Goal: Task Accomplishment & Management: Use online tool/utility

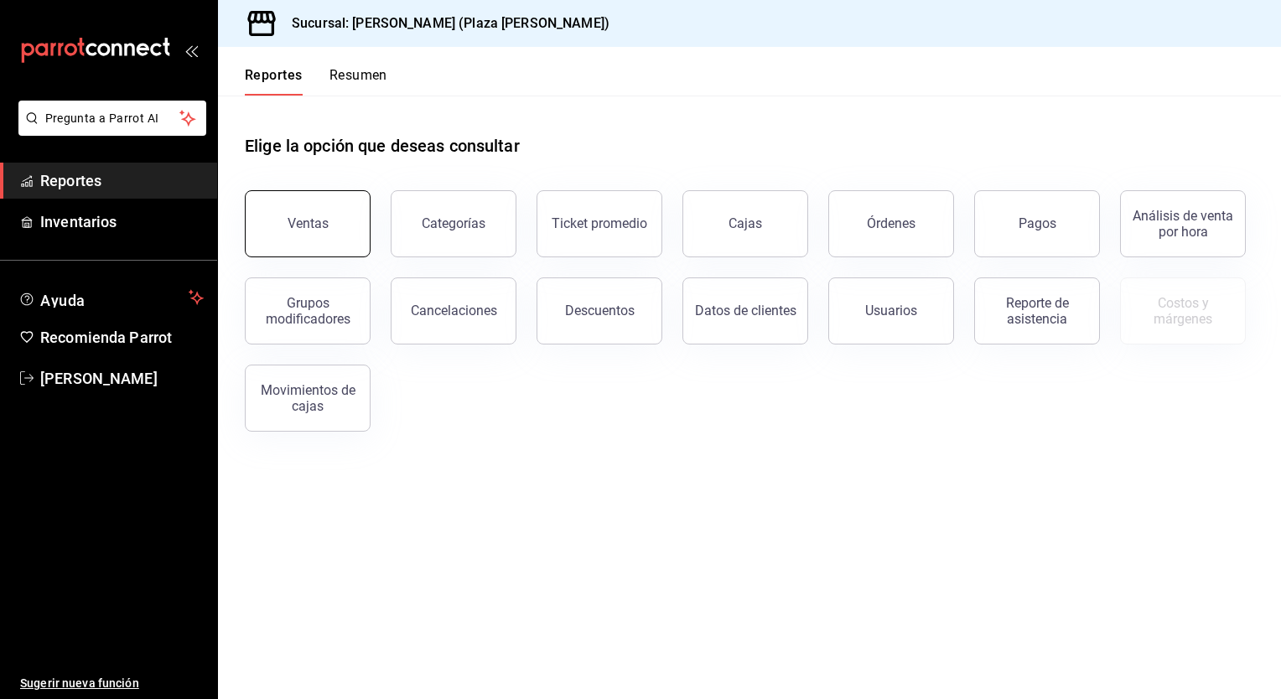
click at [350, 236] on button "Ventas" at bounding box center [308, 223] width 126 height 67
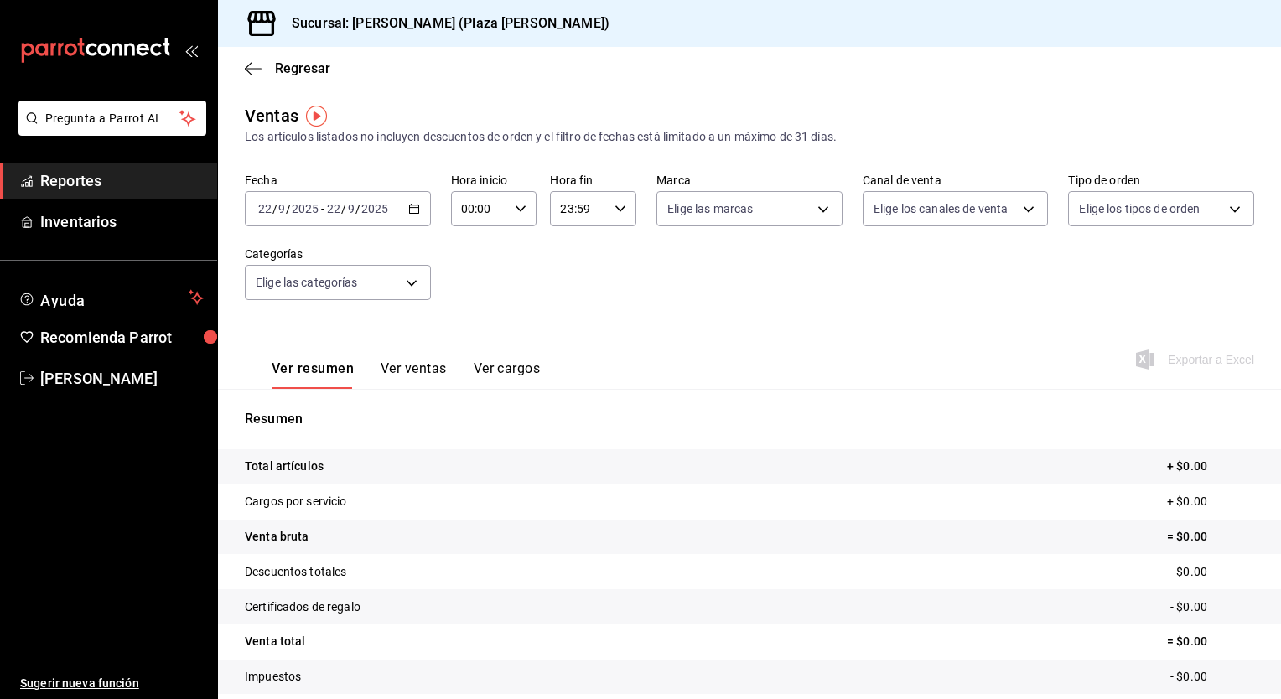
click at [413, 216] on div "[DATE] [DATE] - [DATE] [DATE]" at bounding box center [338, 208] width 186 height 35
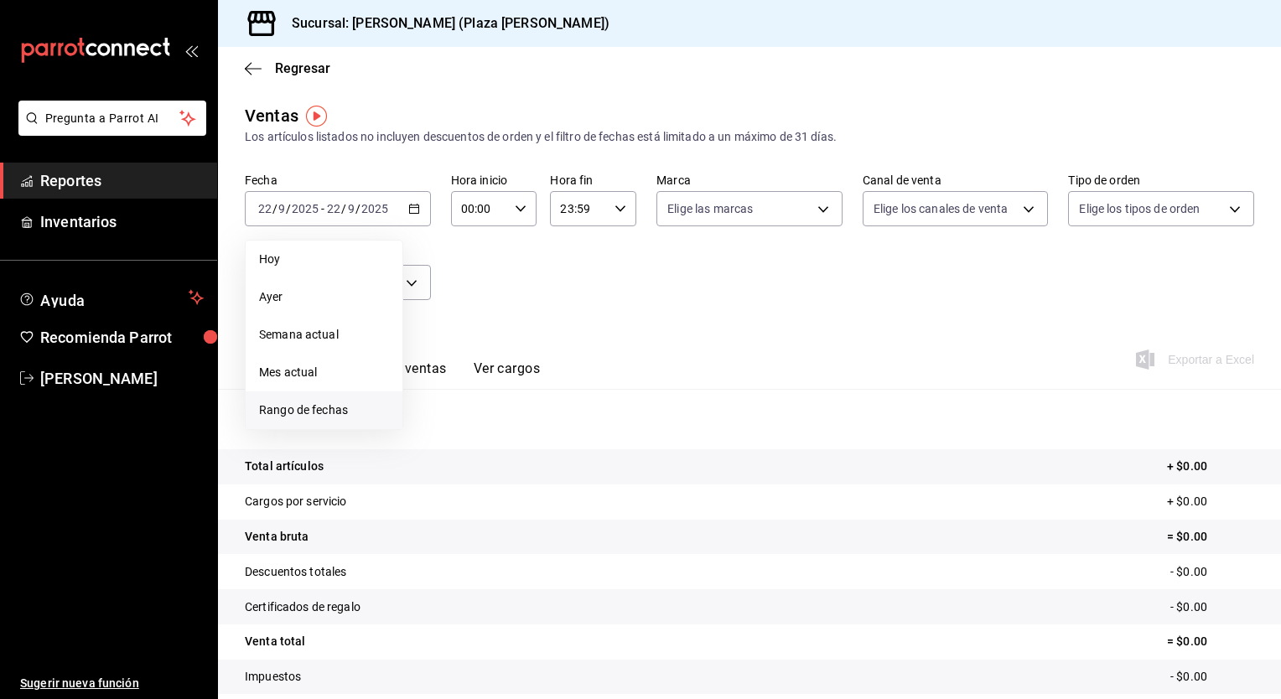
click at [359, 403] on span "Rango de fechas" at bounding box center [324, 411] width 130 height 18
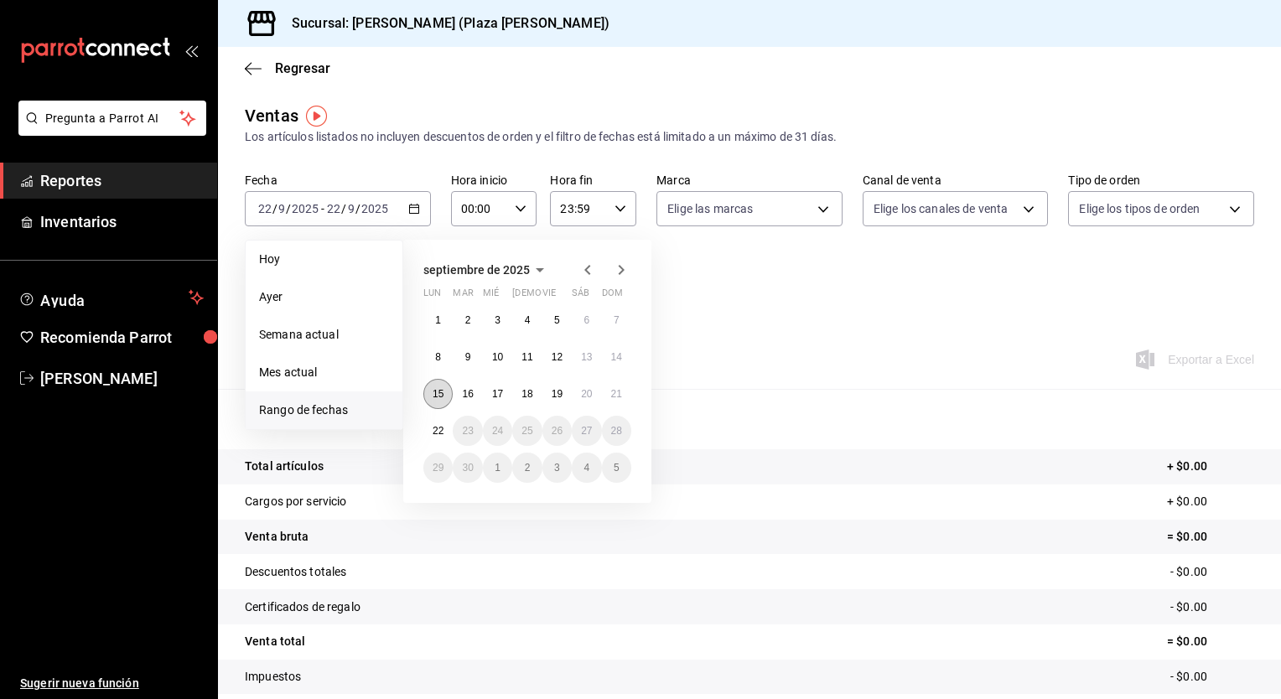
click at [436, 401] on button "15" at bounding box center [437, 394] width 29 height 30
click at [439, 431] on abbr "22" at bounding box center [438, 431] width 11 height 12
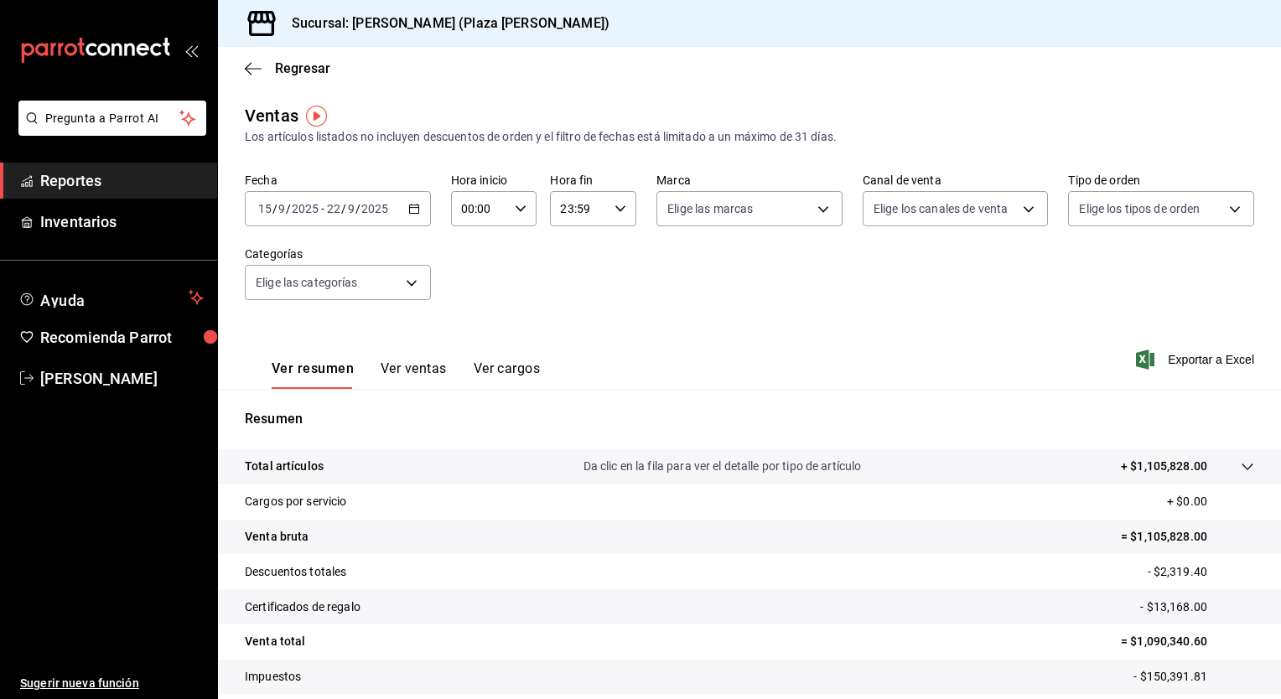
click at [515, 206] on icon "button" at bounding box center [521, 209] width 12 height 12
click at [473, 320] on button "02" at bounding box center [470, 332] width 36 height 34
click at [514, 204] on div at bounding box center [640, 349] width 1281 height 699
click at [515, 204] on icon "button" at bounding box center [521, 209] width 12 height 12
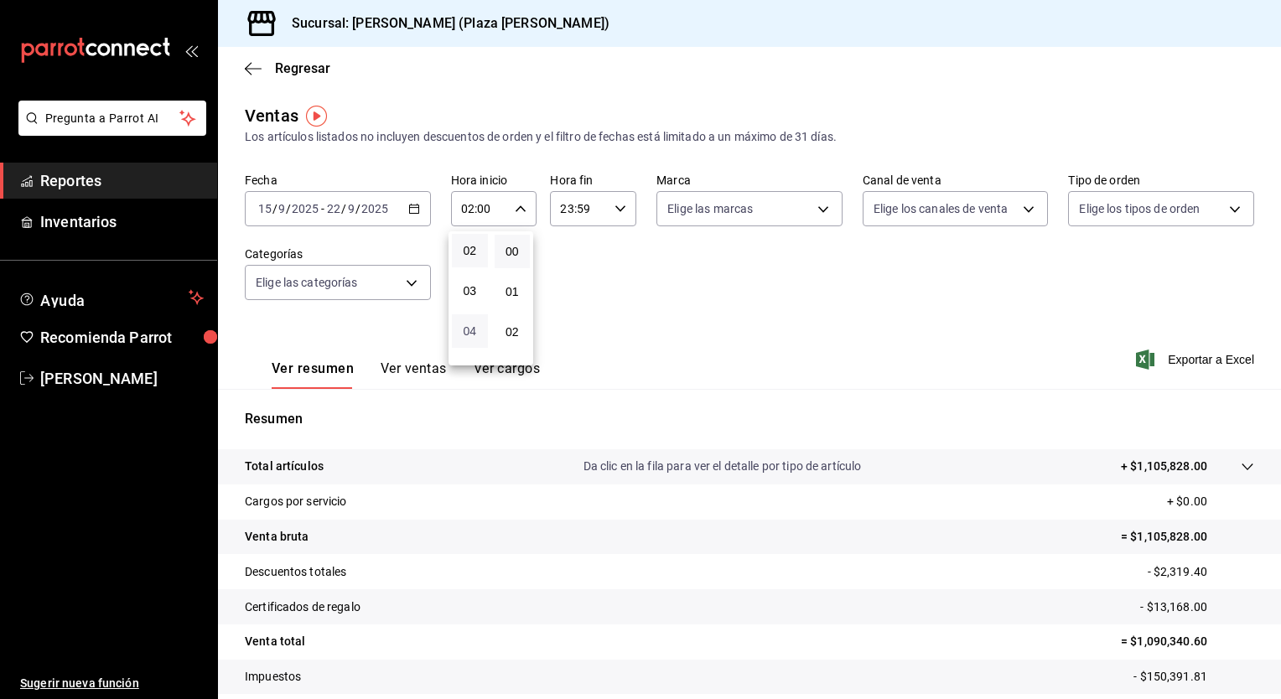
click at [466, 327] on span "04" at bounding box center [470, 330] width 16 height 13
click at [518, 210] on div at bounding box center [640, 349] width 1281 height 699
click at [518, 210] on icon "button" at bounding box center [521, 209] width 12 height 12
click at [472, 296] on span "05" at bounding box center [470, 289] width 16 height 13
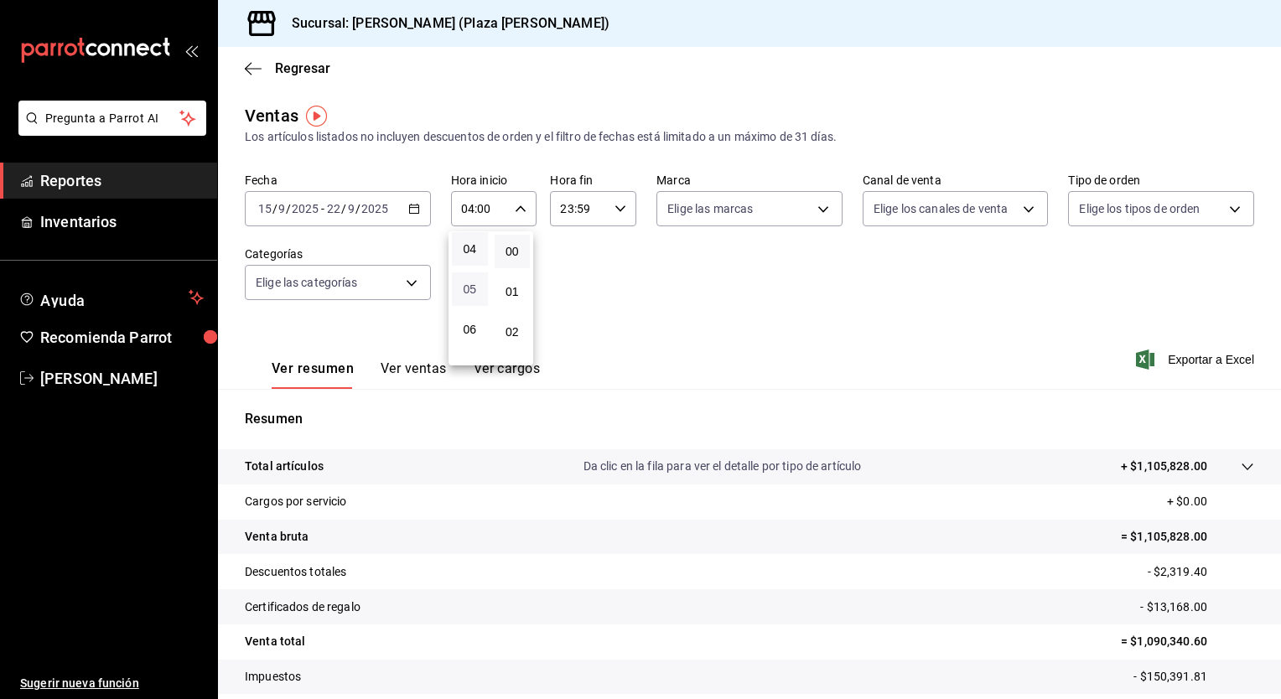
type input "05:00"
click at [617, 209] on div at bounding box center [640, 349] width 1281 height 699
click at [617, 209] on \(Stroke\) "button" at bounding box center [620, 208] width 10 height 6
click at [590, 218] on div at bounding box center [640, 349] width 1281 height 699
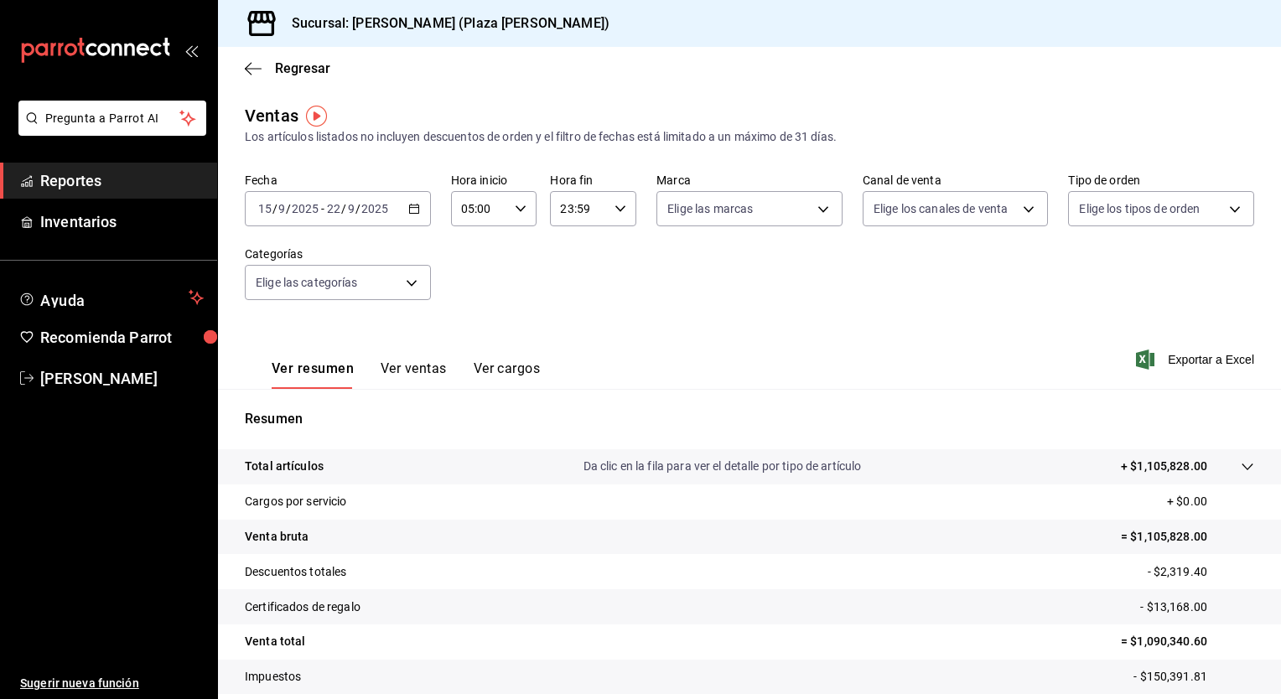
click at [590, 218] on input "23:59" at bounding box center [579, 209] width 58 height 34
click at [590, 218] on div at bounding box center [640, 349] width 1281 height 699
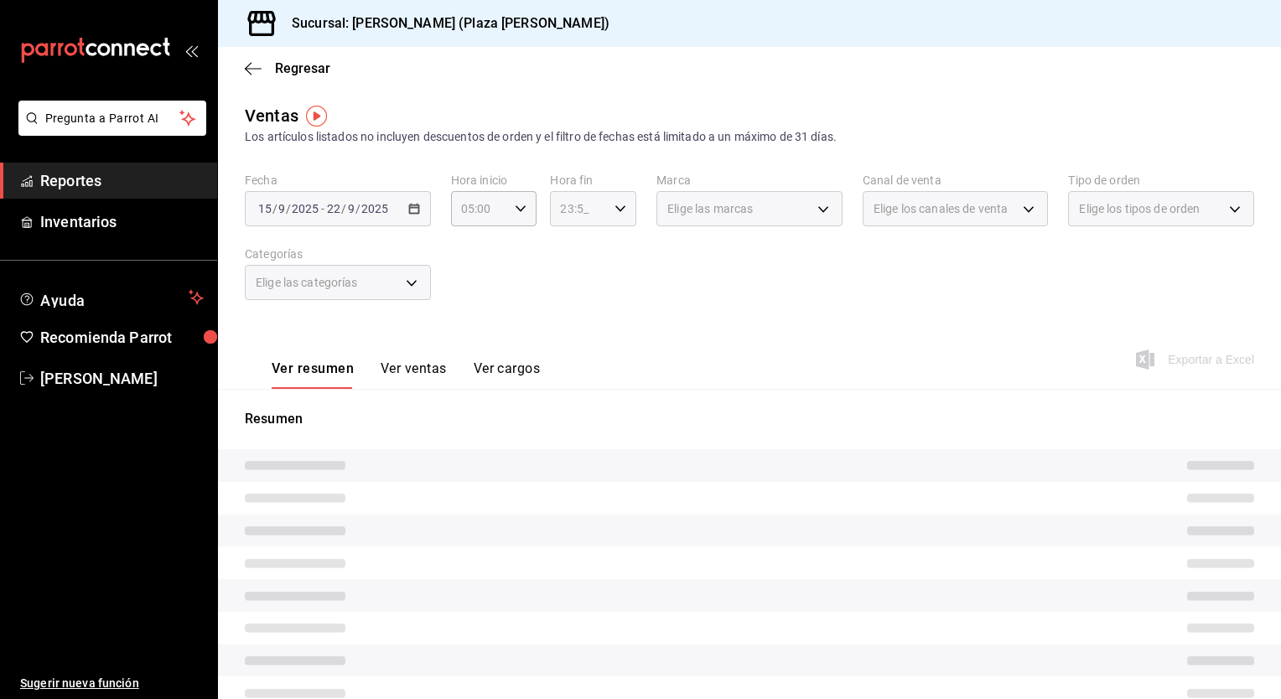
click at [572, 214] on input "23:5_" at bounding box center [579, 209] width 58 height 34
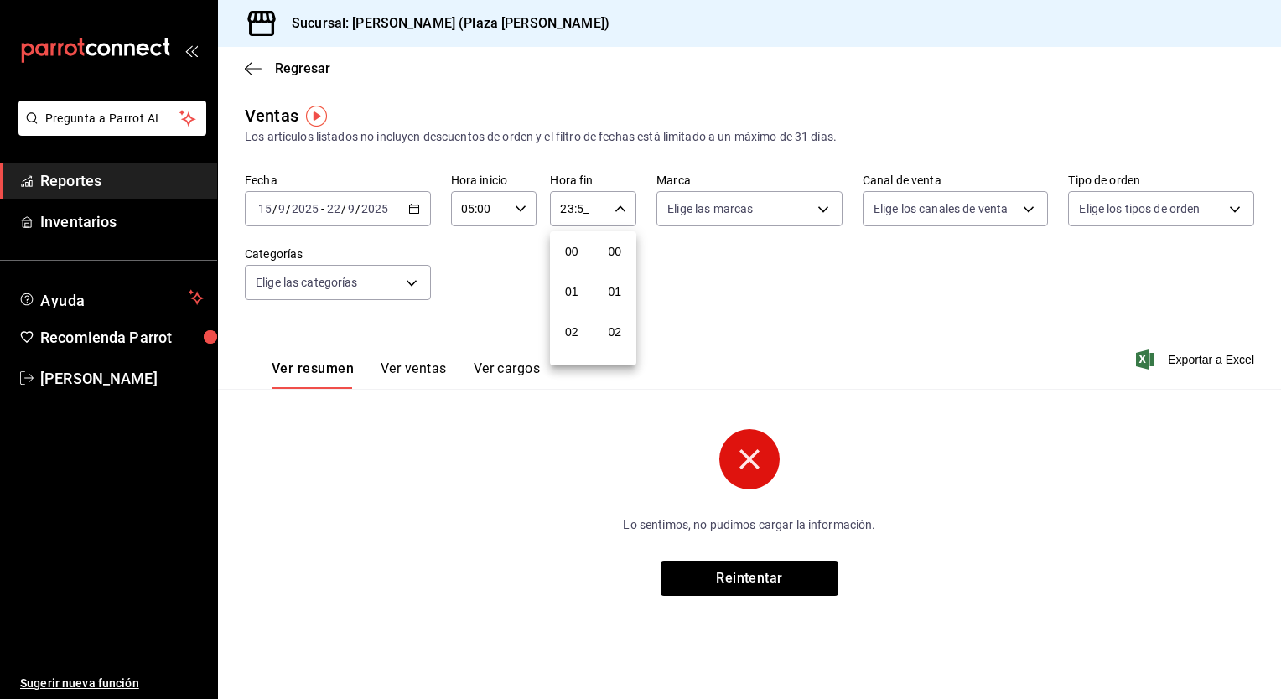
scroll to position [848, 0]
click at [571, 208] on div at bounding box center [640, 349] width 1281 height 699
click at [571, 208] on input "23:5_" at bounding box center [579, 209] width 58 height 34
click at [571, 208] on div at bounding box center [640, 349] width 1281 height 699
click at [617, 205] on icon "button" at bounding box center [621, 209] width 12 height 12
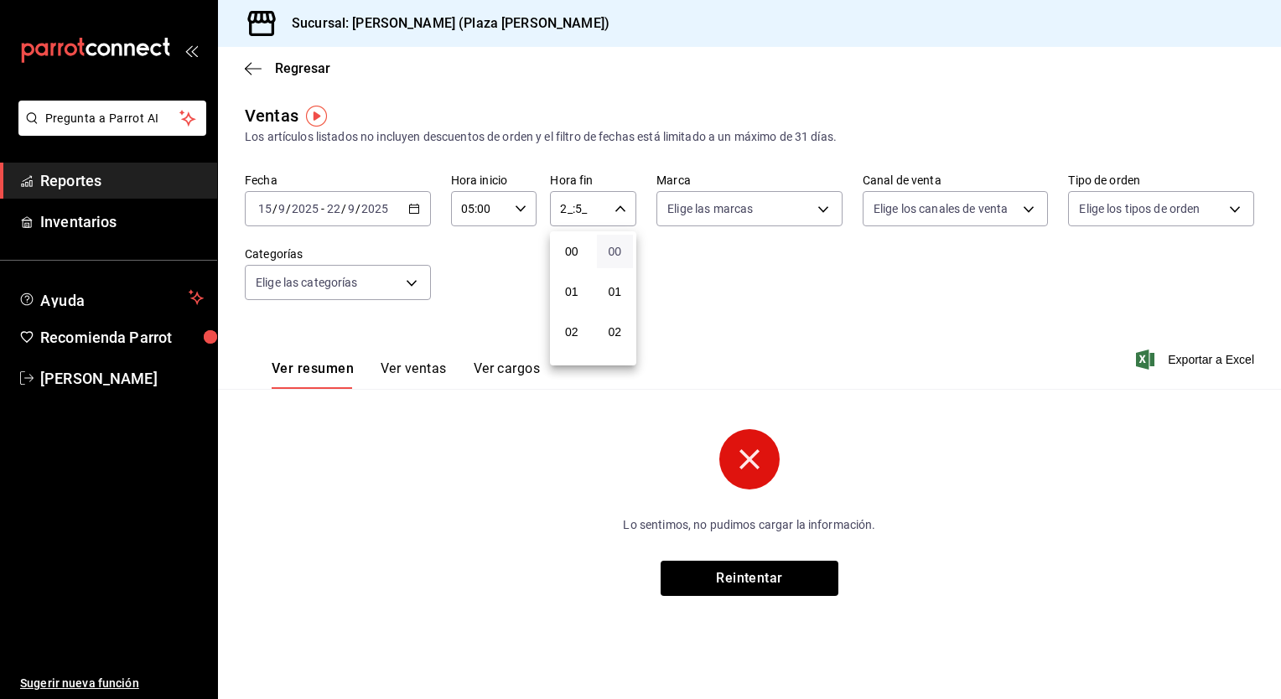
click at [617, 247] on span "00" at bounding box center [615, 251] width 17 height 13
click at [620, 207] on div at bounding box center [640, 349] width 1281 height 699
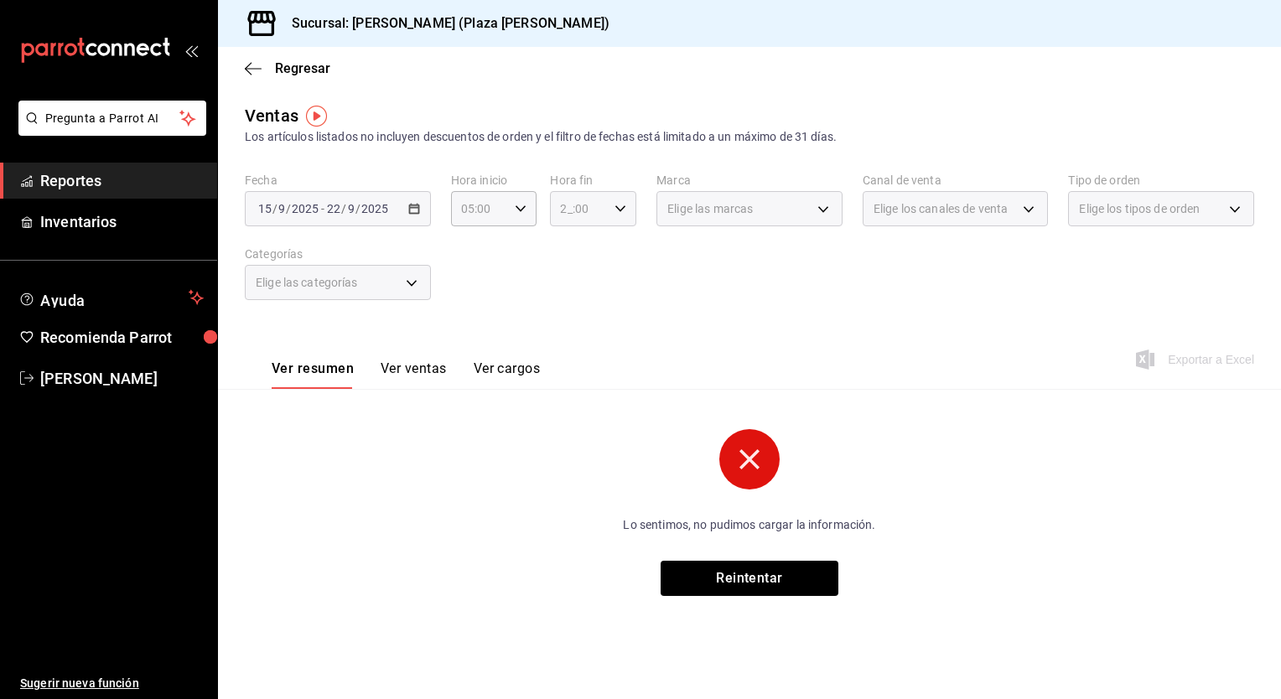
click at [620, 207] on icon "button" at bounding box center [621, 209] width 12 height 12
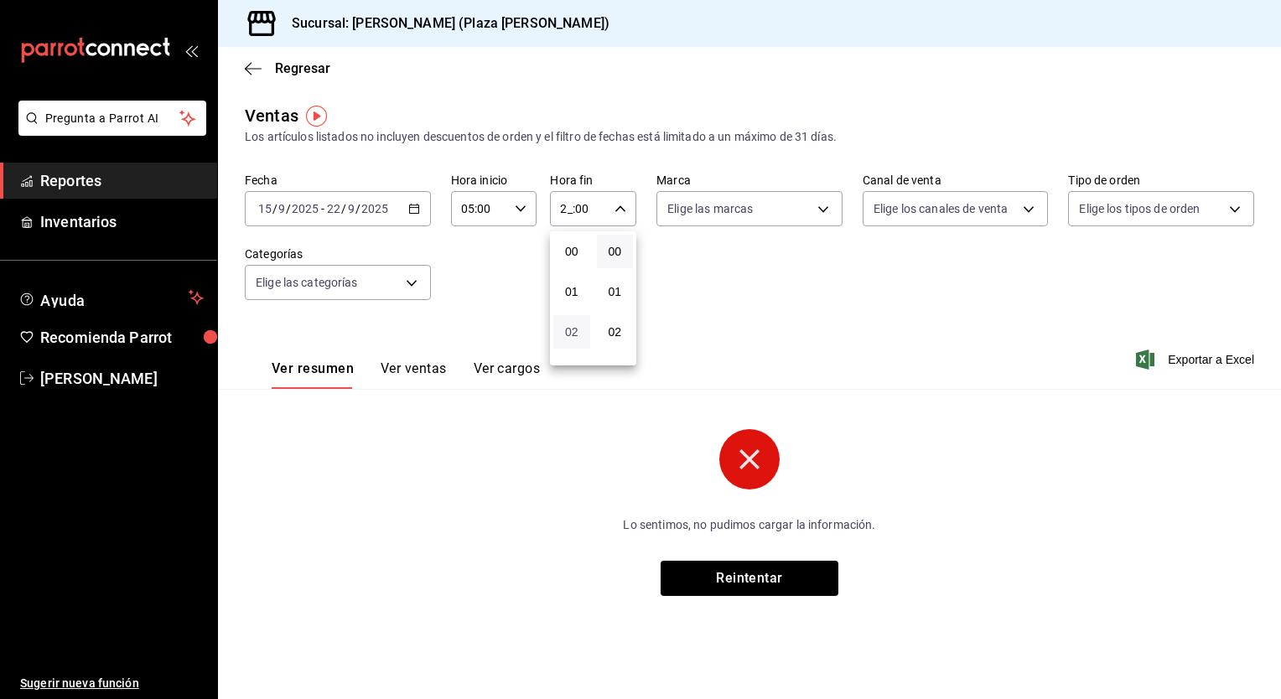
click at [576, 328] on span "02" at bounding box center [571, 331] width 17 height 13
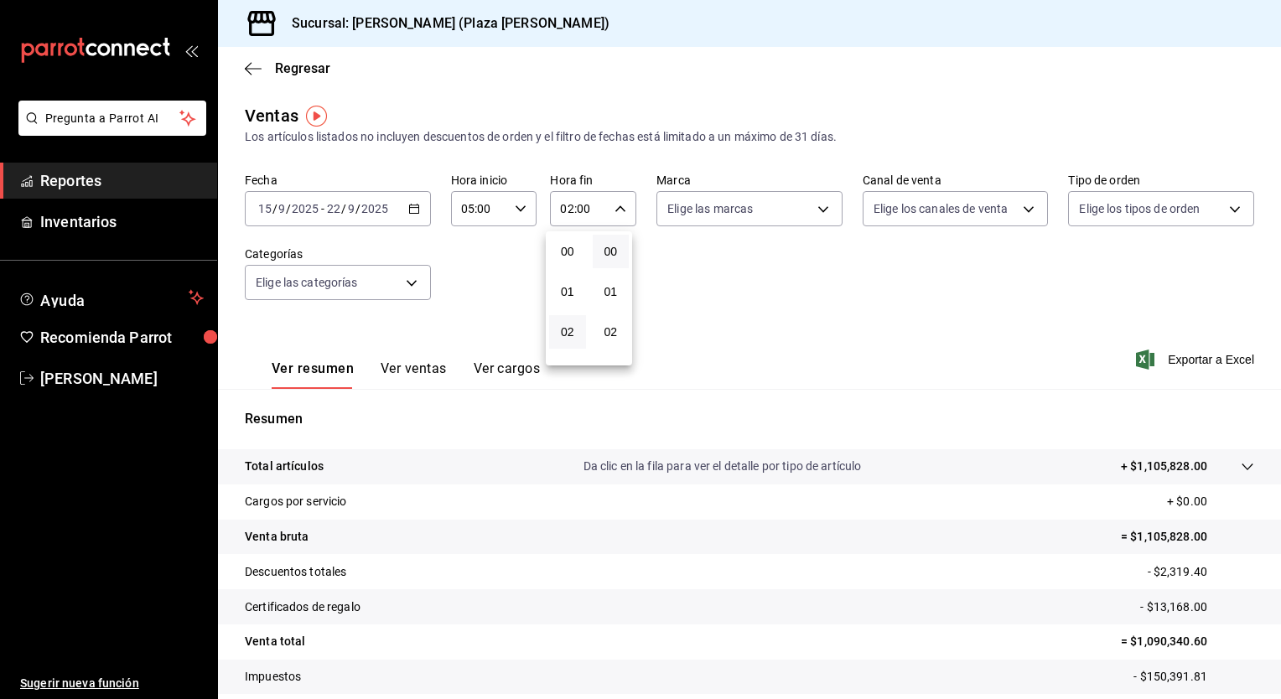
click at [617, 203] on div at bounding box center [640, 349] width 1281 height 699
click at [617, 203] on icon "button" at bounding box center [621, 209] width 12 height 12
click at [579, 327] on button "04" at bounding box center [568, 331] width 36 height 34
click at [617, 210] on div at bounding box center [640, 349] width 1281 height 699
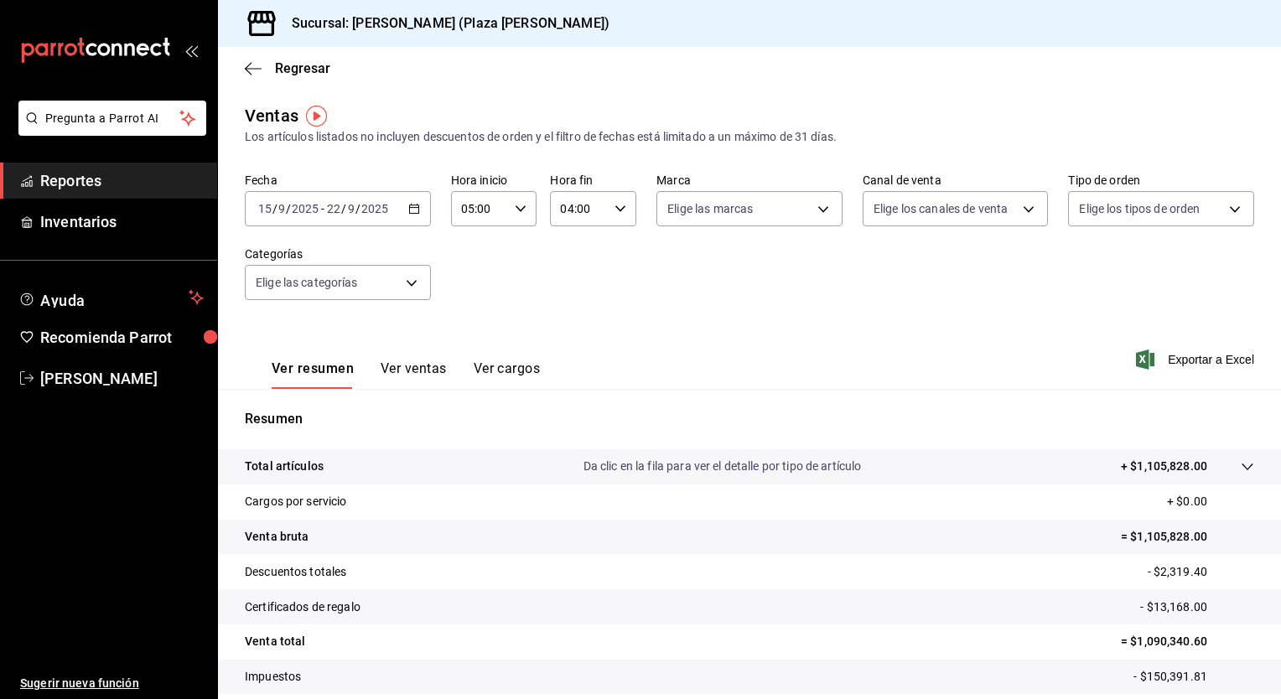
click at [617, 210] on \(Stroke\) "button" at bounding box center [620, 208] width 10 height 6
click at [579, 292] on button "05" at bounding box center [568, 290] width 36 height 34
type input "05:00"
click at [830, 291] on div at bounding box center [640, 349] width 1281 height 699
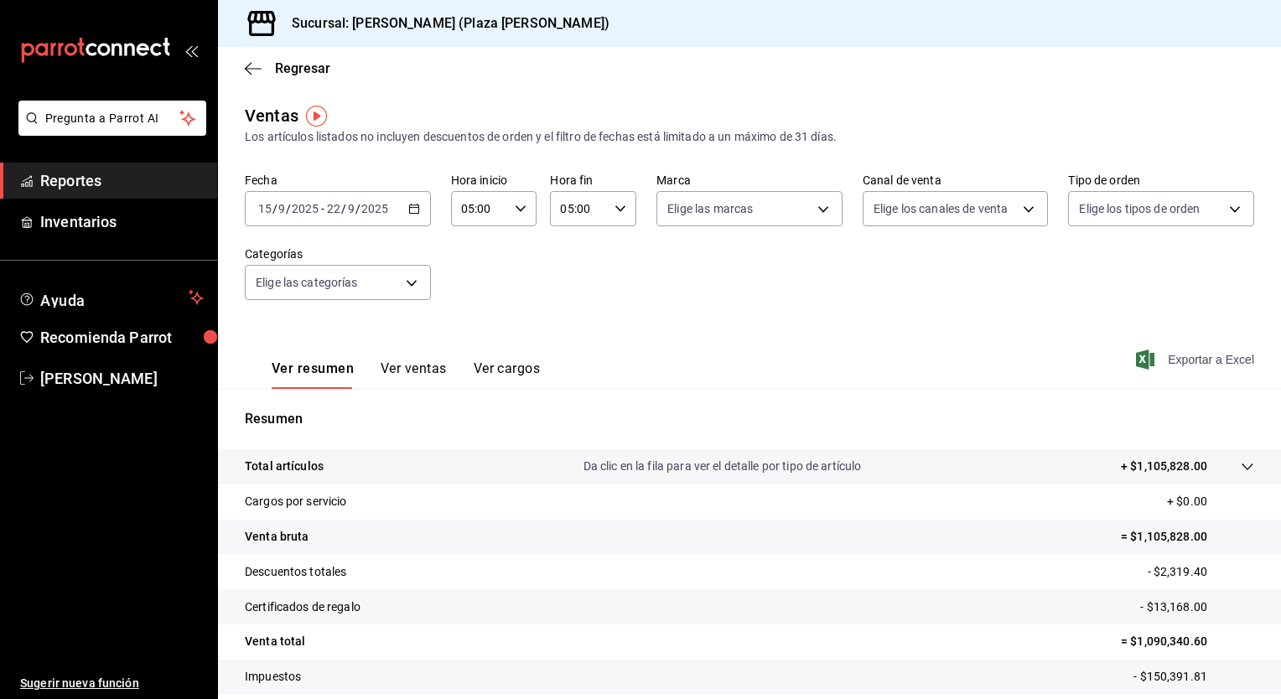
click at [1214, 353] on span "Exportar a Excel" at bounding box center [1196, 360] width 115 height 20
